Goal: Transaction & Acquisition: Download file/media

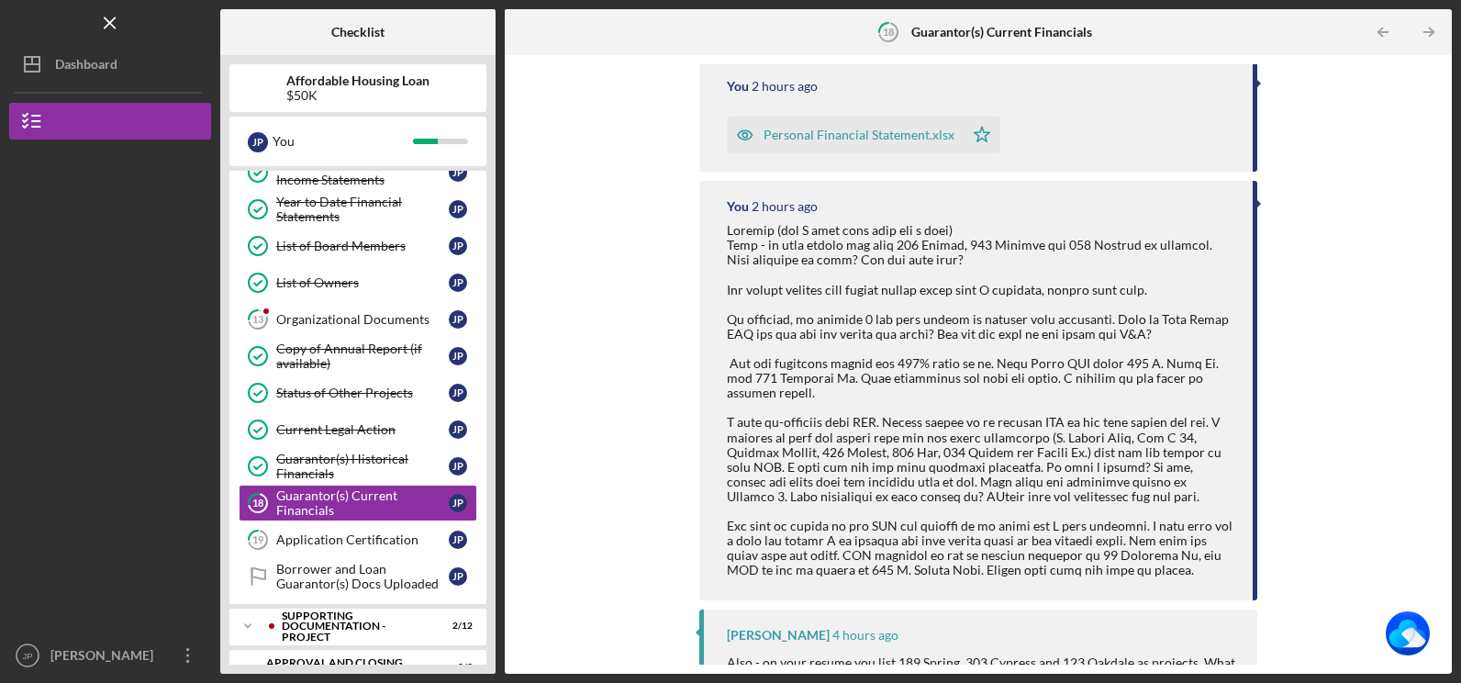
scroll to position [220, 0]
click at [106, 22] on icon "Icon/Menu Close" at bounding box center [110, 23] width 41 height 41
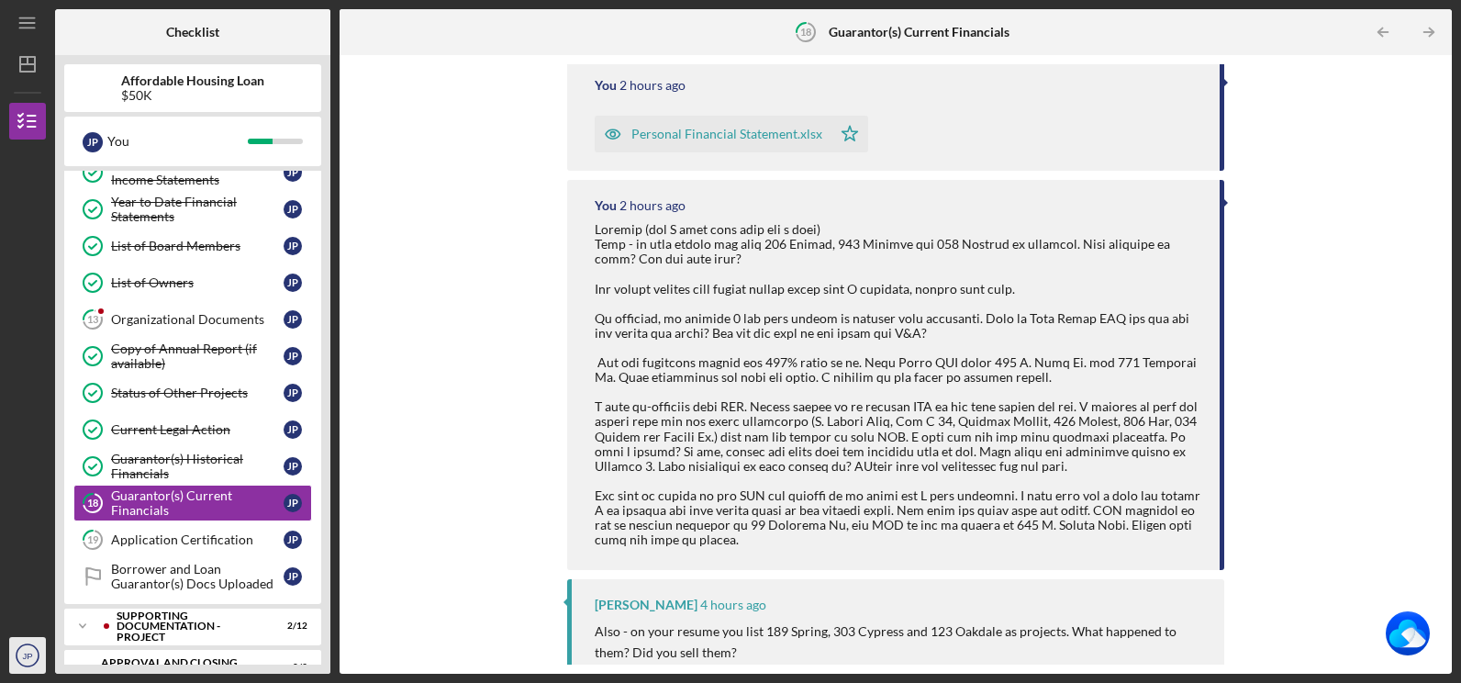
click at [23, 659] on text "JP" at bounding box center [27, 655] width 10 height 10
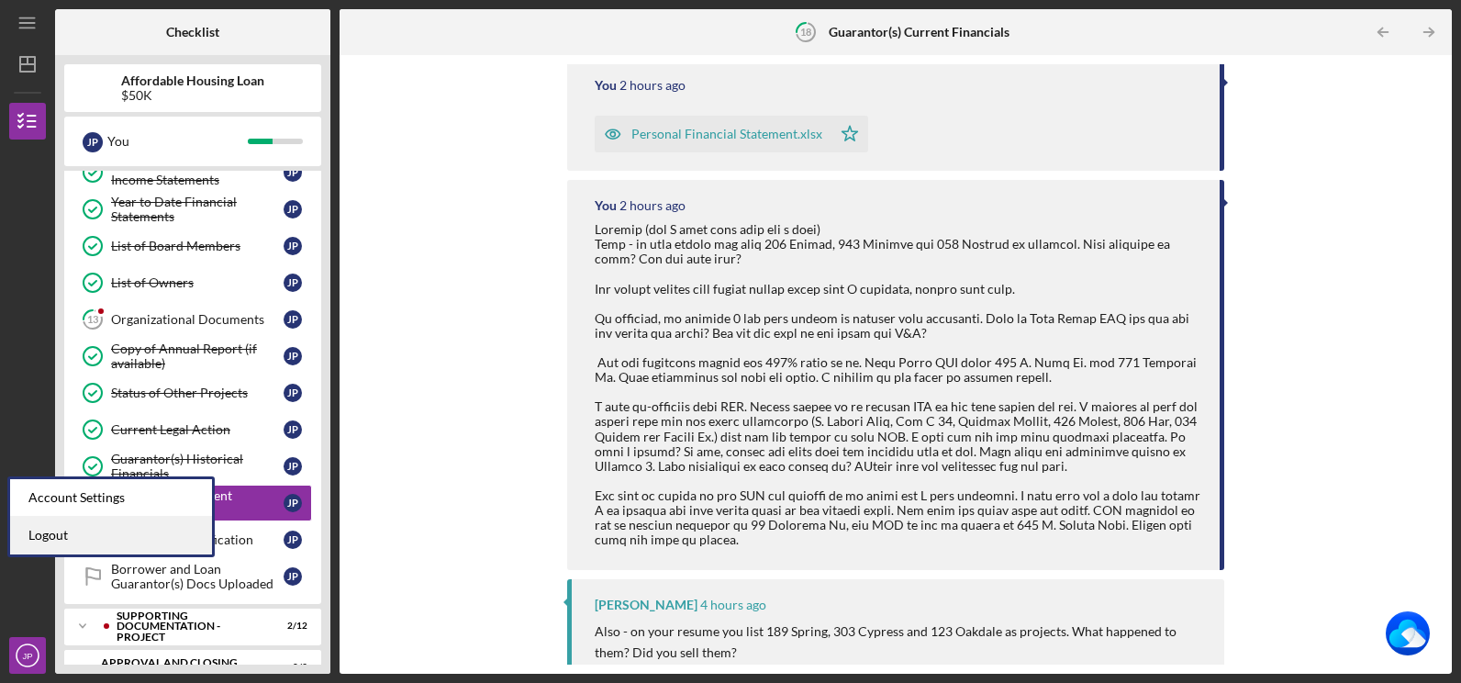
click at [51, 532] on link "Logout" at bounding box center [111, 536] width 202 height 38
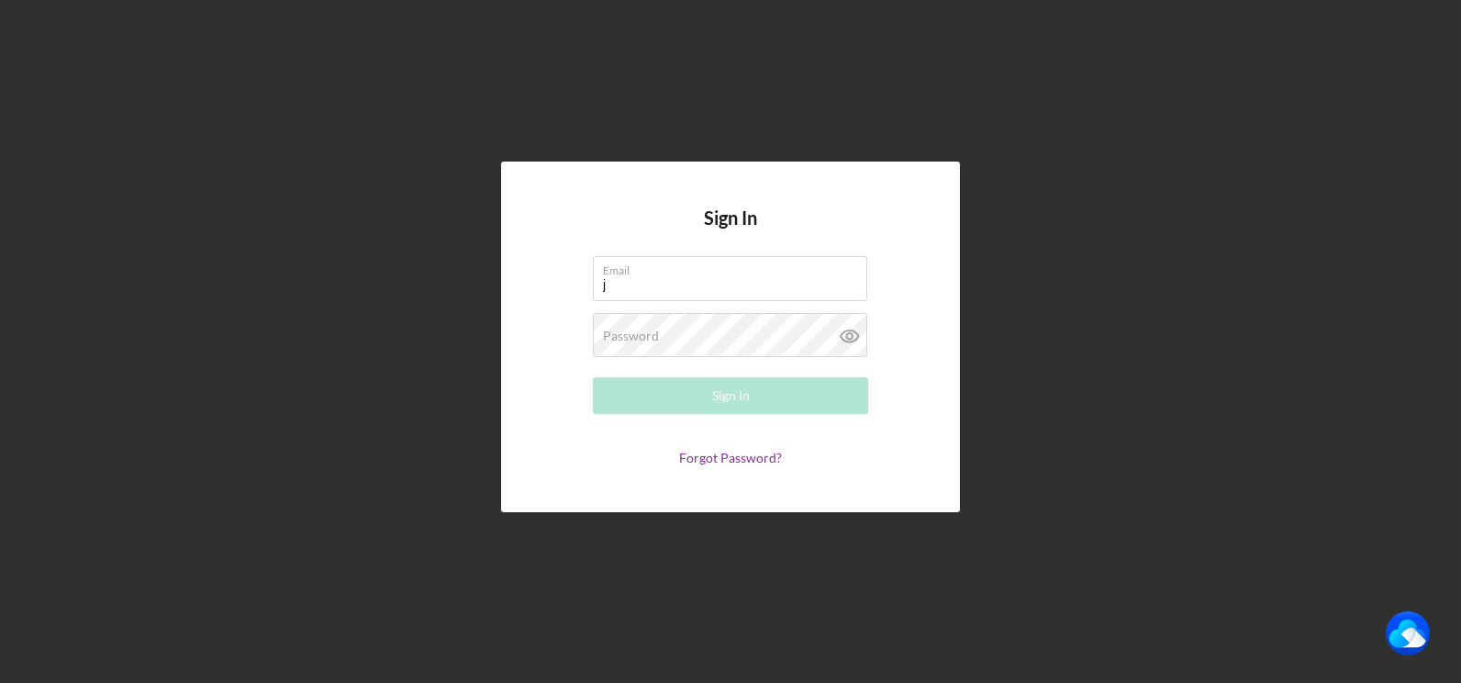
type input "[PERSON_NAME][EMAIL_ADDRESS][DOMAIN_NAME]"
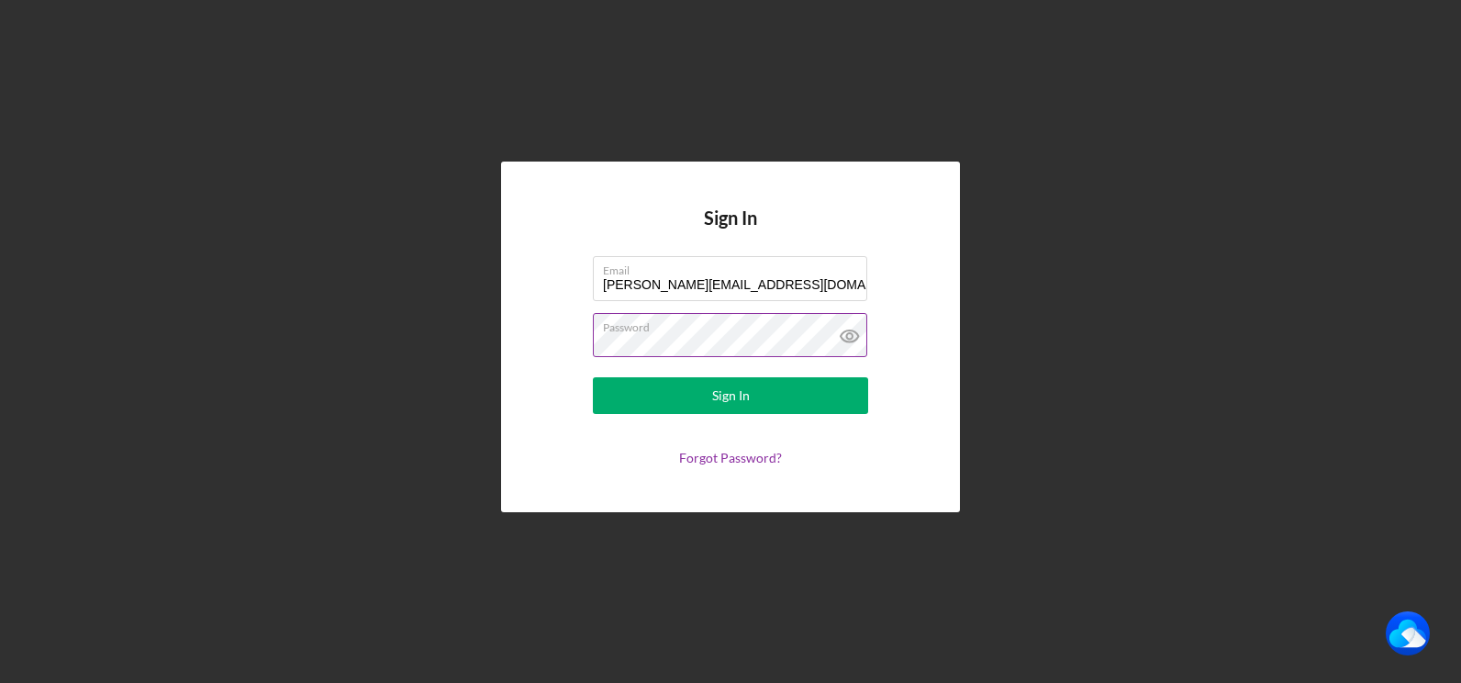
click at [593, 377] on button "Sign In" at bounding box center [730, 395] width 275 height 37
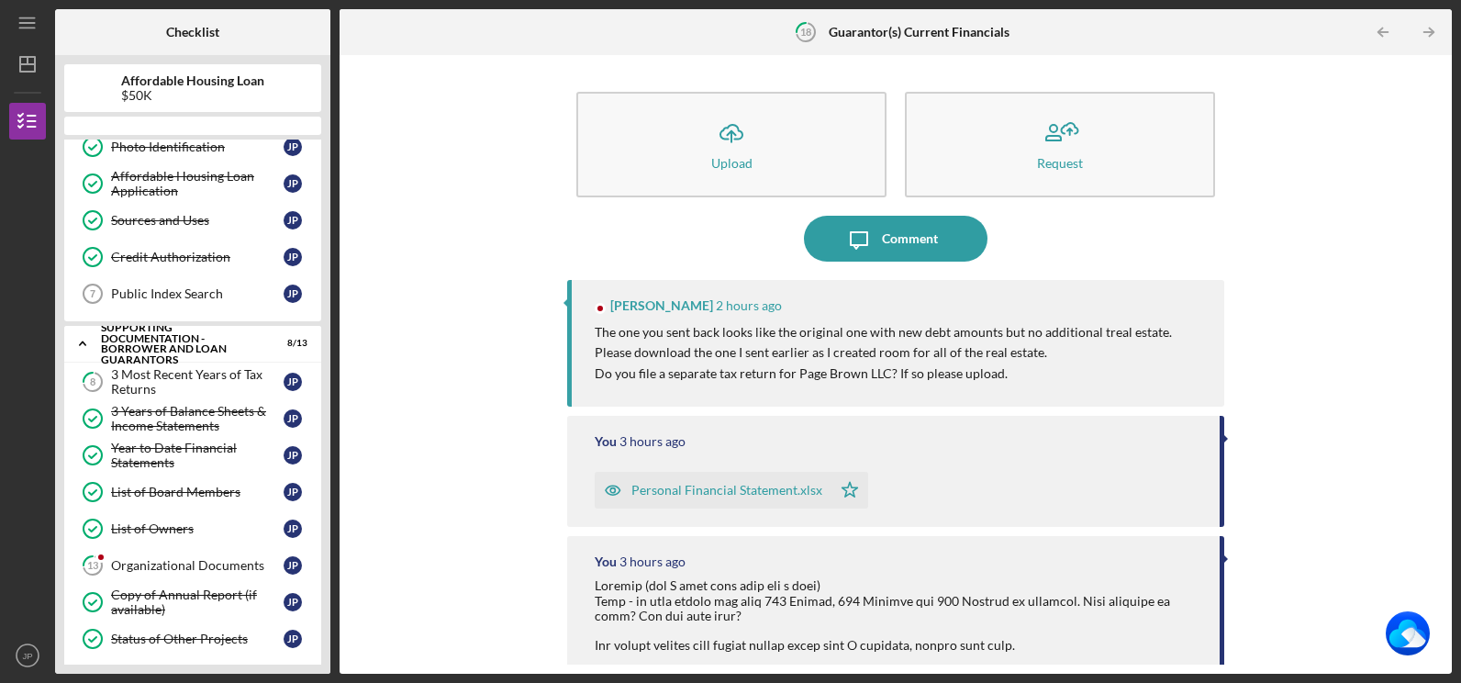
scroll to position [399, 0]
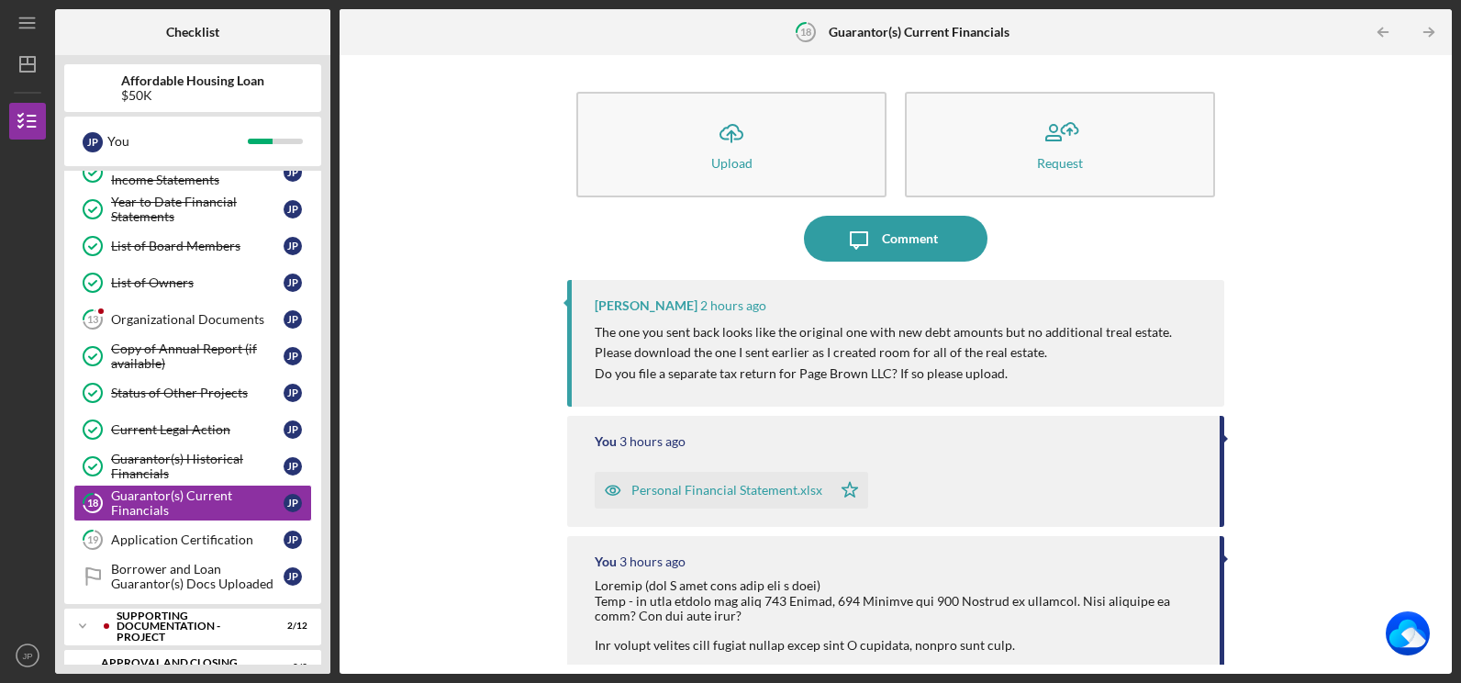
click at [728, 494] on div "Personal Financial Statement.xlsx" at bounding box center [726, 490] width 191 height 15
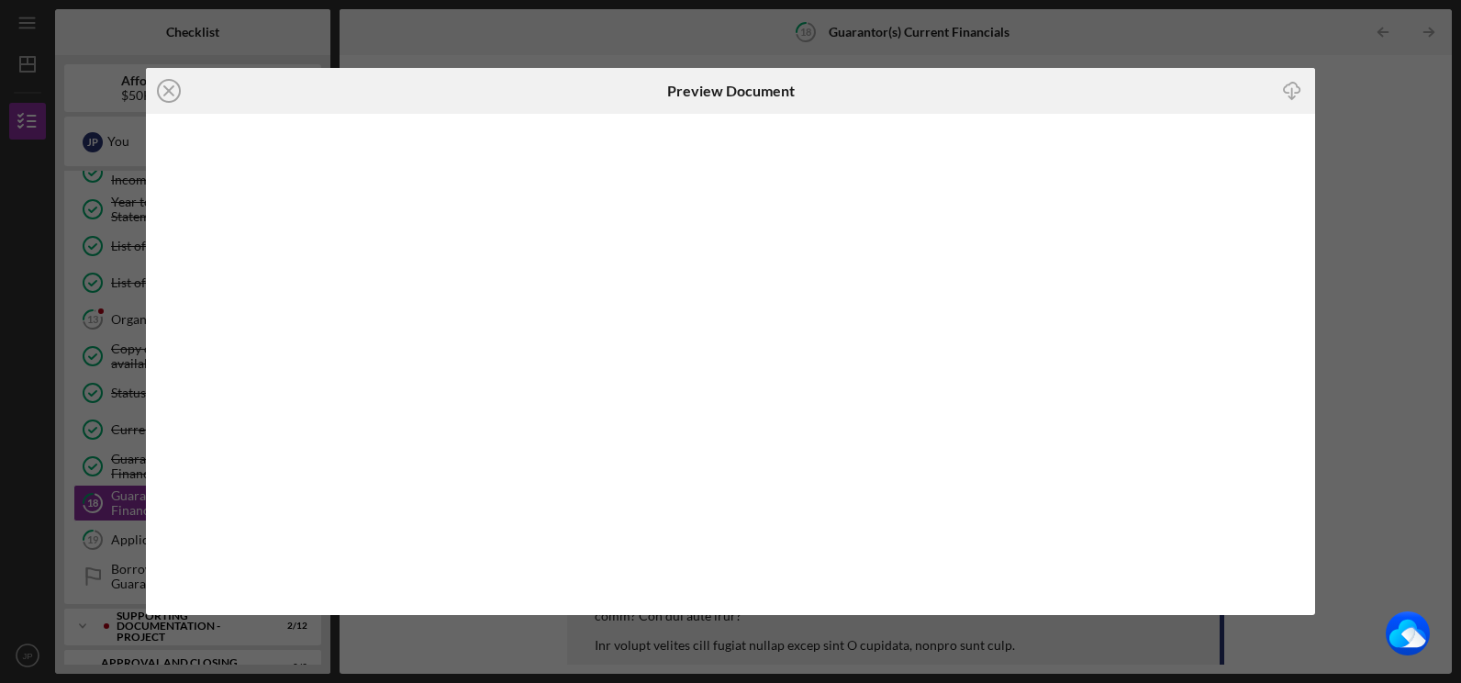
click at [1287, 90] on icon "Icon/Download" at bounding box center [1291, 91] width 41 height 41
click at [1348, 346] on div "Icon/Close Preview Document Icon/Download" at bounding box center [730, 341] width 1461 height 683
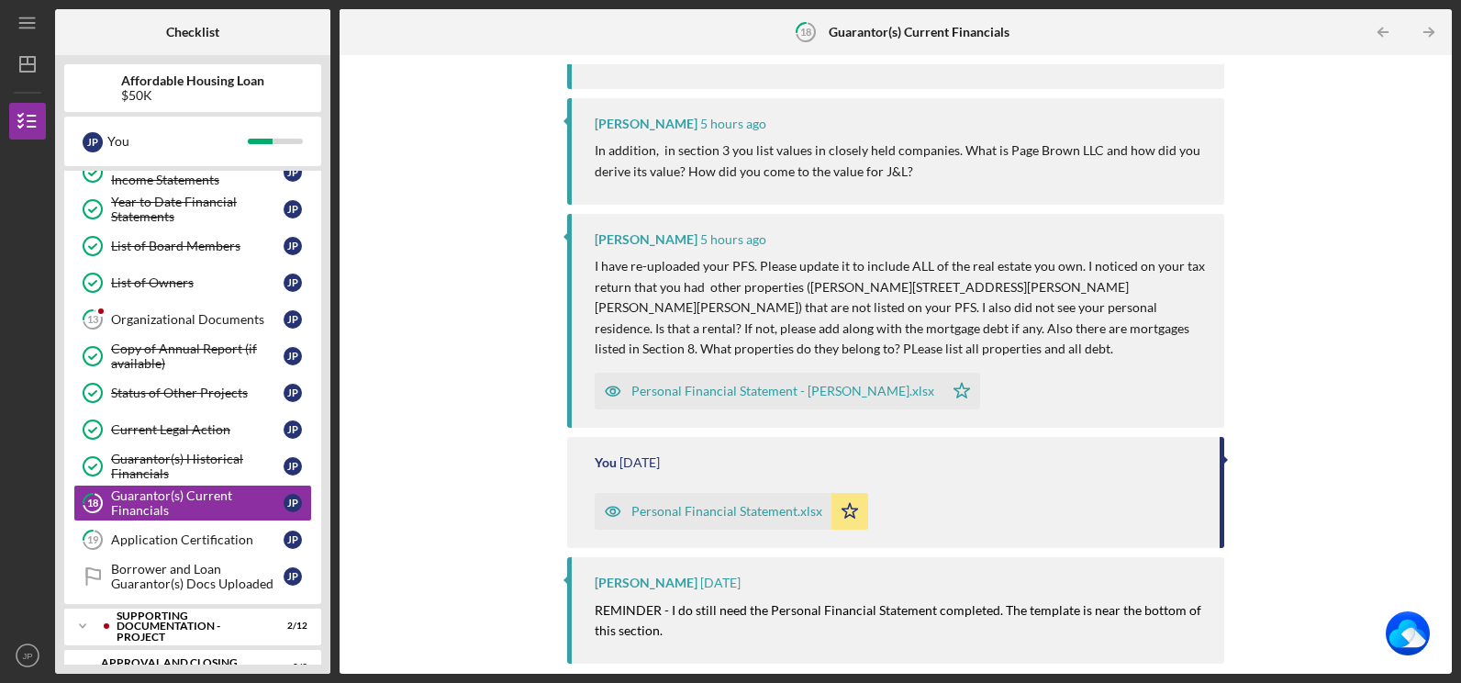
scroll to position [953, 0]
click at [784, 390] on div "Personal Financial Statement - [PERSON_NAME].xlsx" at bounding box center [782, 390] width 303 height 15
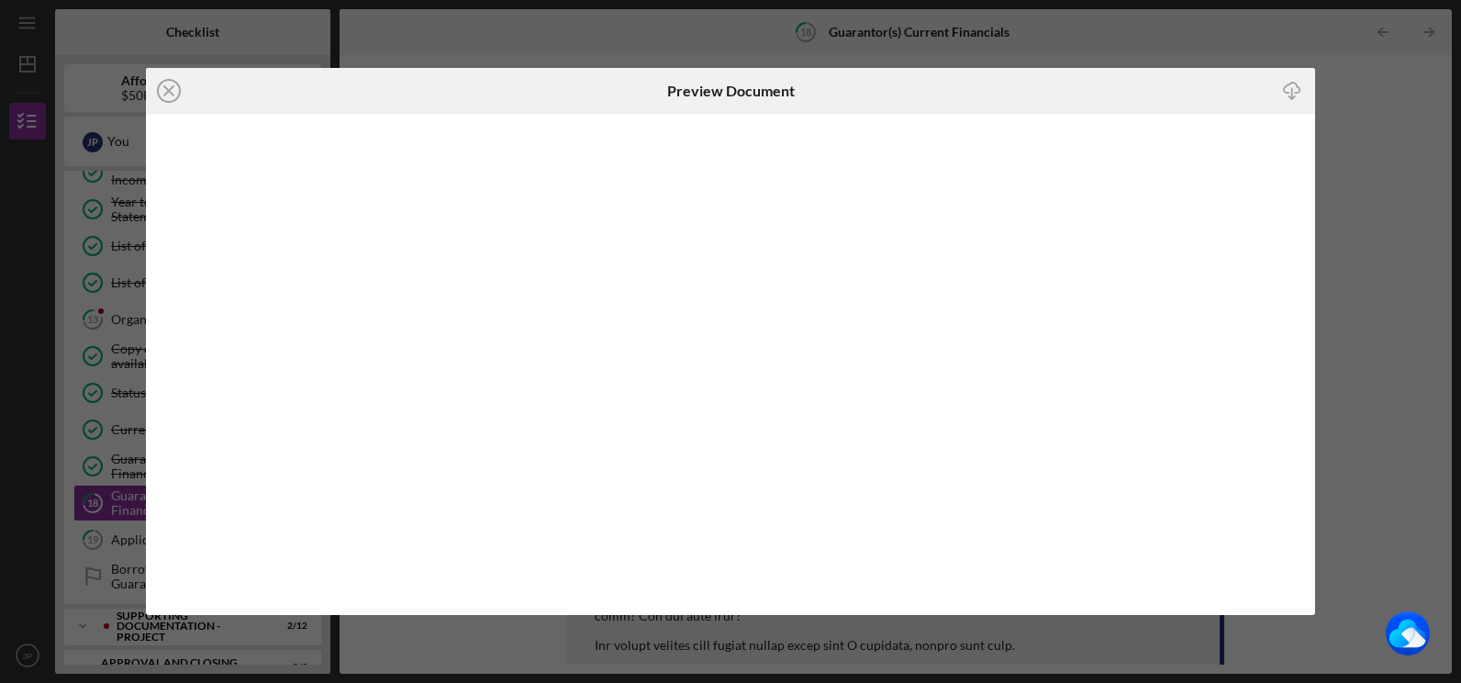
scroll to position [979, 0]
click at [1288, 90] on icon "Icon/Download" at bounding box center [1291, 91] width 41 height 41
